Goal: Information Seeking & Learning: Learn about a topic

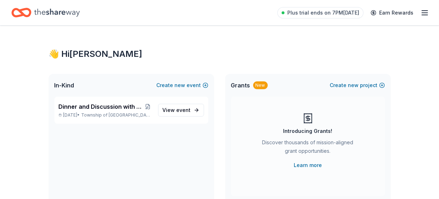
click at [41, 10] on icon "Home" at bounding box center [57, 12] width 46 height 15
click at [28, 12] on icon "Home" at bounding box center [21, 12] width 20 height 17
click at [65, 15] on icon "Home" at bounding box center [57, 12] width 46 height 15
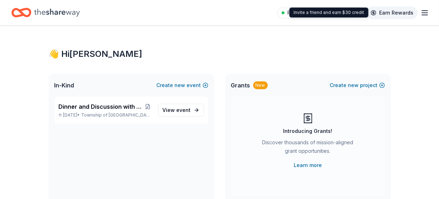
click at [397, 11] on link "Earn Rewards" at bounding box center [391, 12] width 51 height 13
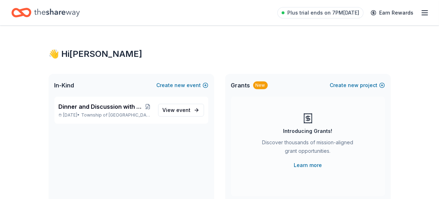
click at [426, 12] on icon "button" at bounding box center [424, 13] width 9 height 9
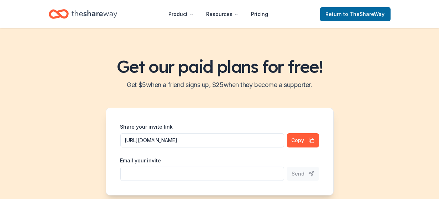
click at [92, 13] on icon "Home" at bounding box center [95, 14] width 46 height 8
click at [61, 15] on icon "Home" at bounding box center [61, 13] width 11 height 7
click at [62, 15] on icon "Home" at bounding box center [59, 14] width 20 height 17
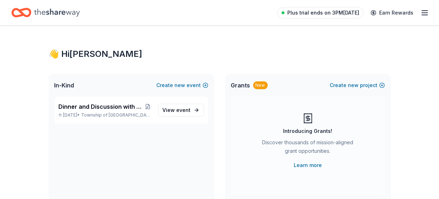
click at [347, 13] on span "Plus trial ends on 3PM[DATE]" at bounding box center [323, 13] width 72 height 9
click at [320, 13] on span "Plus trial ends on 3PM[DATE]" at bounding box center [323, 13] width 72 height 9
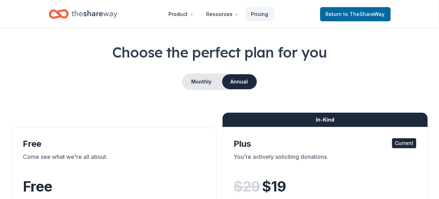
scroll to position [36, 0]
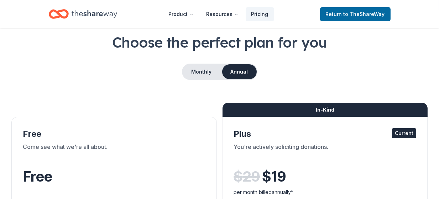
click at [73, 13] on icon "Home" at bounding box center [95, 14] width 46 height 15
click at [73, 12] on icon "Home" at bounding box center [95, 14] width 46 height 8
click at [49, 12] on icon "Home" at bounding box center [59, 14] width 20 height 17
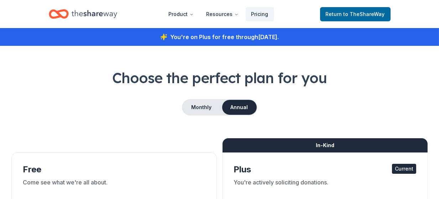
click at [97, 14] on icon "Home" at bounding box center [95, 14] width 46 height 8
click at [97, 14] on icon "Home" at bounding box center [95, 14] width 46 height 15
click at [190, 12] on button "Product" at bounding box center [181, 14] width 36 height 14
click at [341, 12] on span "Return to TheShareWay" at bounding box center [355, 14] width 59 height 9
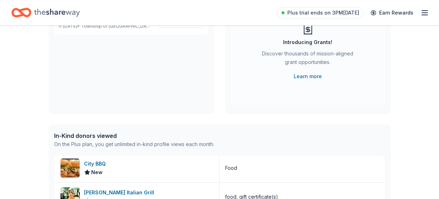
scroll to position [36, 0]
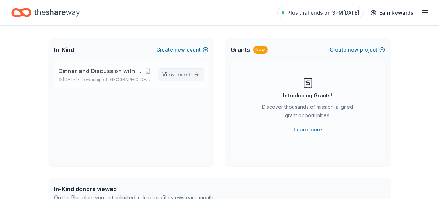
click at [176, 73] on span "View event" at bounding box center [177, 74] width 28 height 9
click at [181, 75] on span "event" at bounding box center [183, 75] width 14 height 6
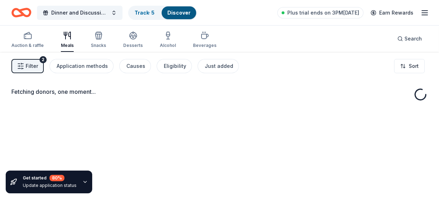
click at [83, 181] on icon "button" at bounding box center [85, 182] width 6 height 6
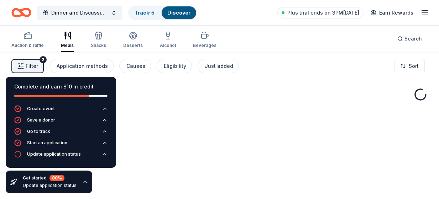
click at [83, 181] on icon "button" at bounding box center [85, 182] width 6 height 6
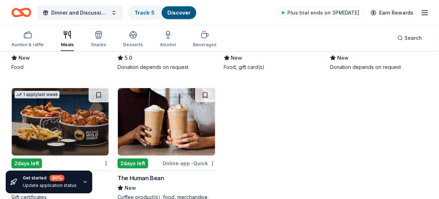
scroll to position [1054, 0]
